Goal: Task Accomplishment & Management: Manage account settings

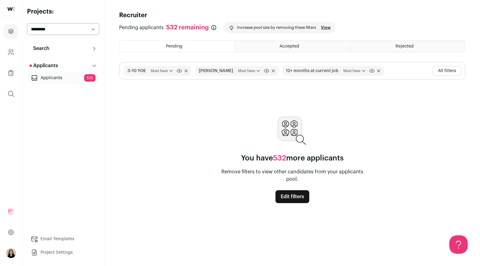
click at [13, 12] on html "Projects Company and ATS Settings Company Lists (Experimental) Global Search Re…" at bounding box center [240, 133] width 480 height 266
click at [6, 8] on link at bounding box center [11, 9] width 22 height 18
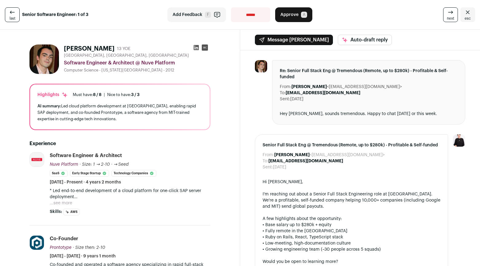
click at [21, 9] on div "last Senior Software Engineer: 1 of 3" at bounding box center [82, 14] width 154 height 15
click at [12, 16] on span "last" at bounding box center [13, 18] width 6 height 5
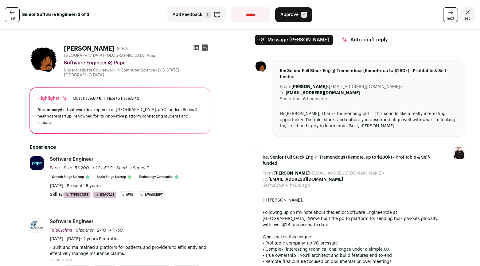
drag, startPoint x: 465, startPoint y: 10, endPoint x: 399, endPoint y: 119, distance: 126.9
click at [466, 10] on icon "Close" at bounding box center [468, 11] width 4 height 3
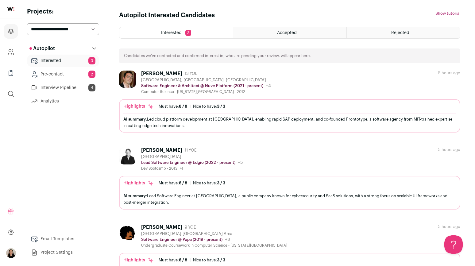
click at [53, 72] on link "Pre-contact 2" at bounding box center [63, 74] width 72 height 12
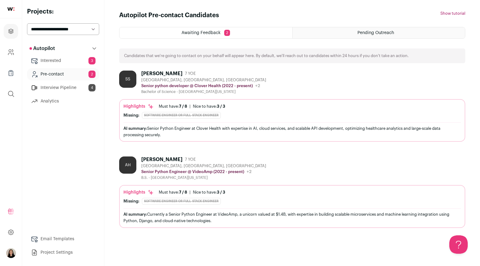
click at [56, 87] on link "Interview Pipeline 4" at bounding box center [63, 88] width 72 height 12
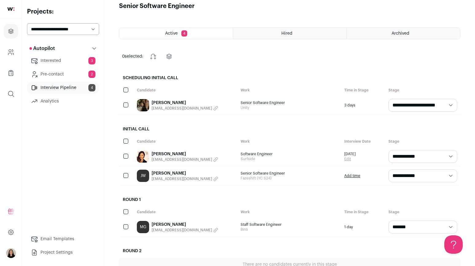
scroll to position [14, 0]
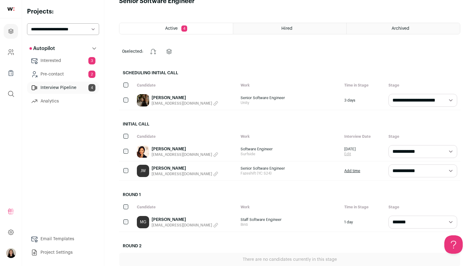
click at [213, 174] on icon "button" at bounding box center [215, 174] width 5 height 5
click at [166, 166] on link "Jonathan Willis" at bounding box center [185, 169] width 67 height 6
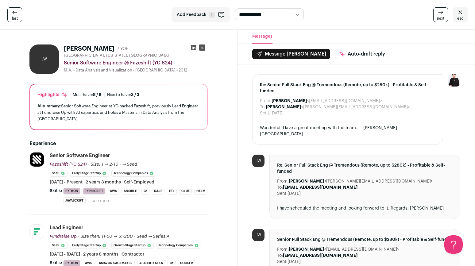
click at [453, 80] on img at bounding box center [454, 80] width 12 height 12
